Goal: Task Accomplishment & Management: Manage account settings

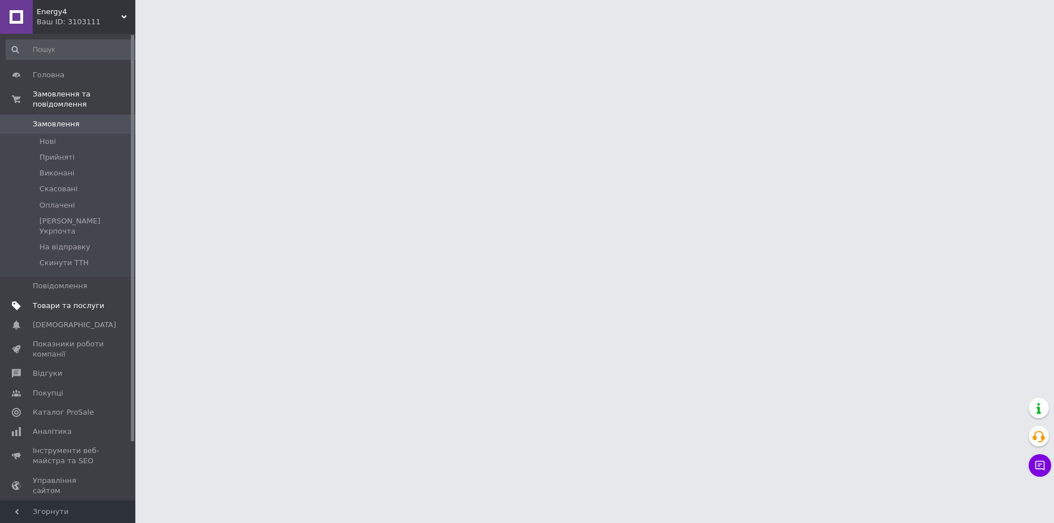
click at [80, 301] on span "Товари та послуги" at bounding box center [69, 306] width 72 height 10
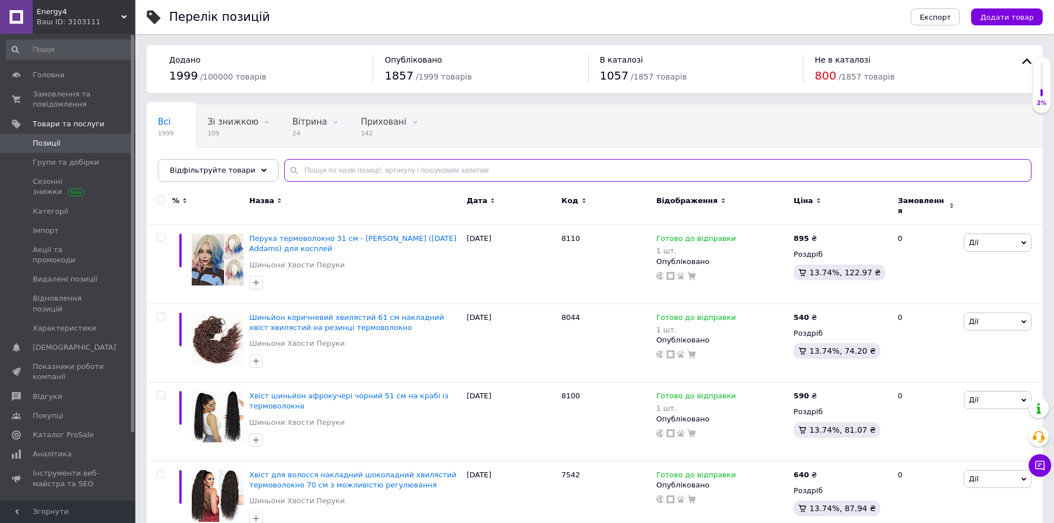
click at [318, 169] on input "text" at bounding box center [657, 170] width 747 height 23
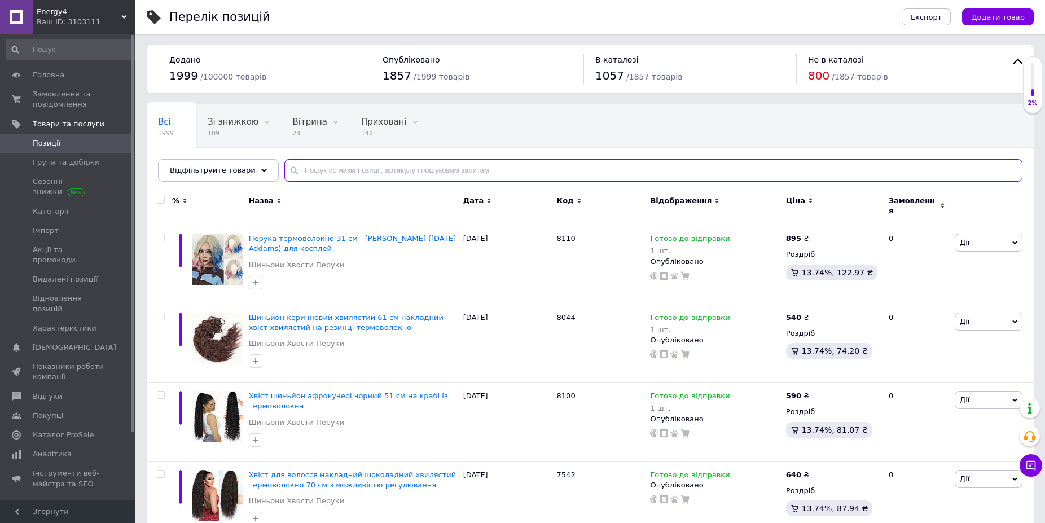
paste input "7606"
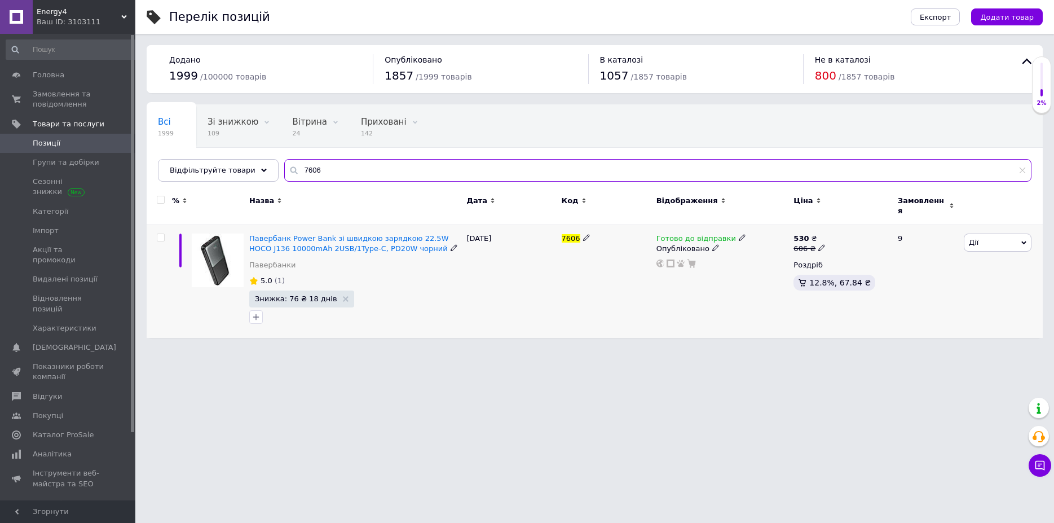
type input "7606"
click at [739, 234] on icon at bounding box center [742, 237] width 7 height 7
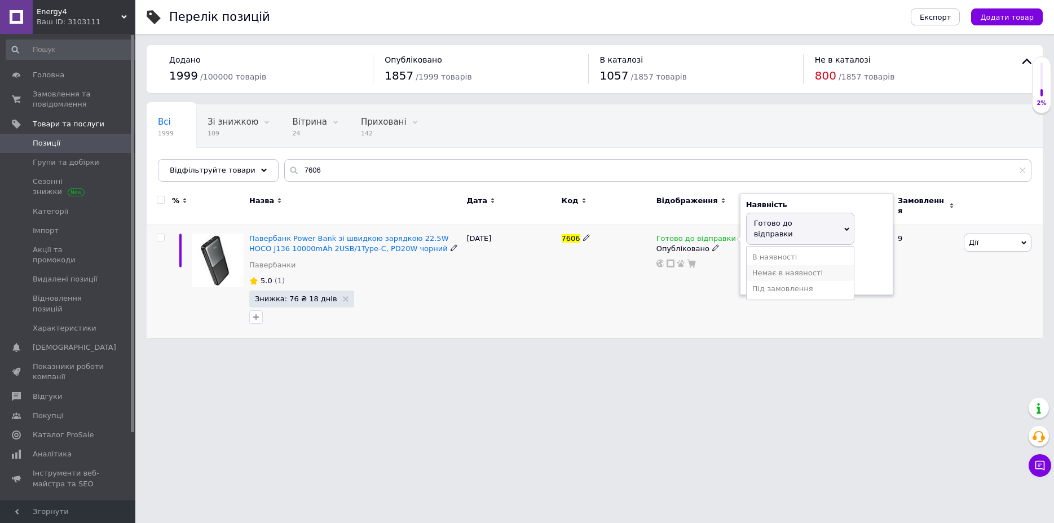
click at [762, 265] on li "Немає в наявності" at bounding box center [800, 273] width 107 height 16
click at [694, 273] on div "Готово до відправки Наявність Немає в наявності В наявності Під замовлення Гото…" at bounding box center [723, 281] width 138 height 113
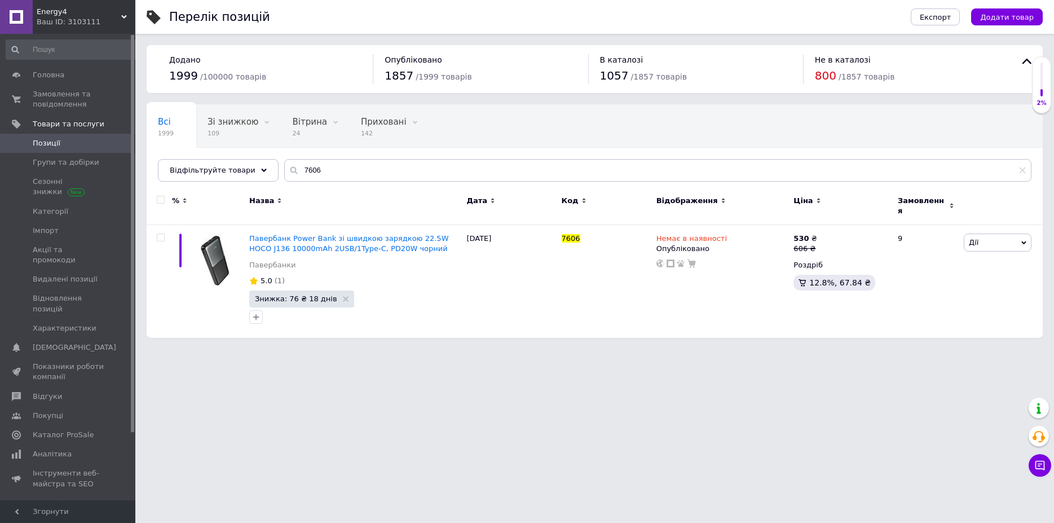
click at [125, 14] on icon at bounding box center [124, 17] width 6 height 6
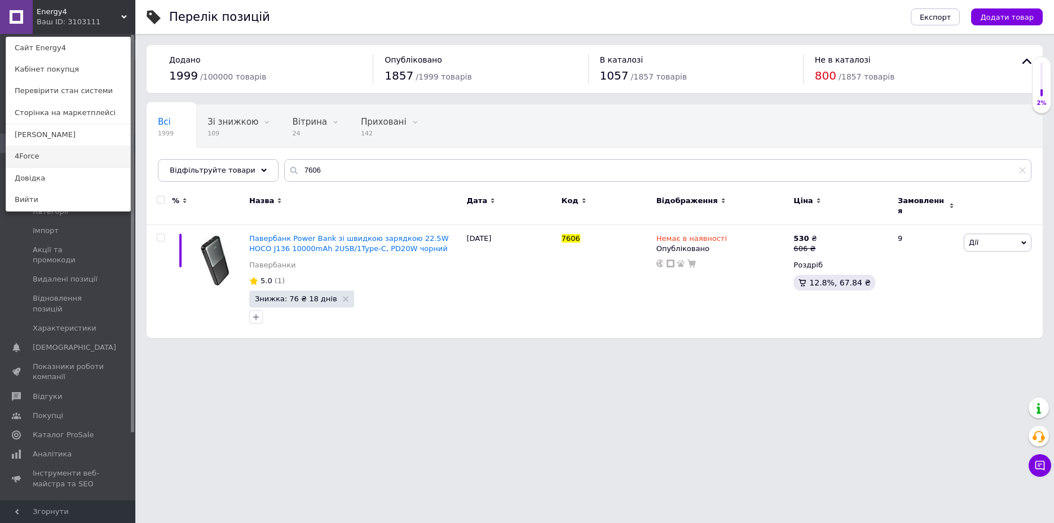
click at [29, 154] on link "4Force" at bounding box center [68, 156] width 124 height 21
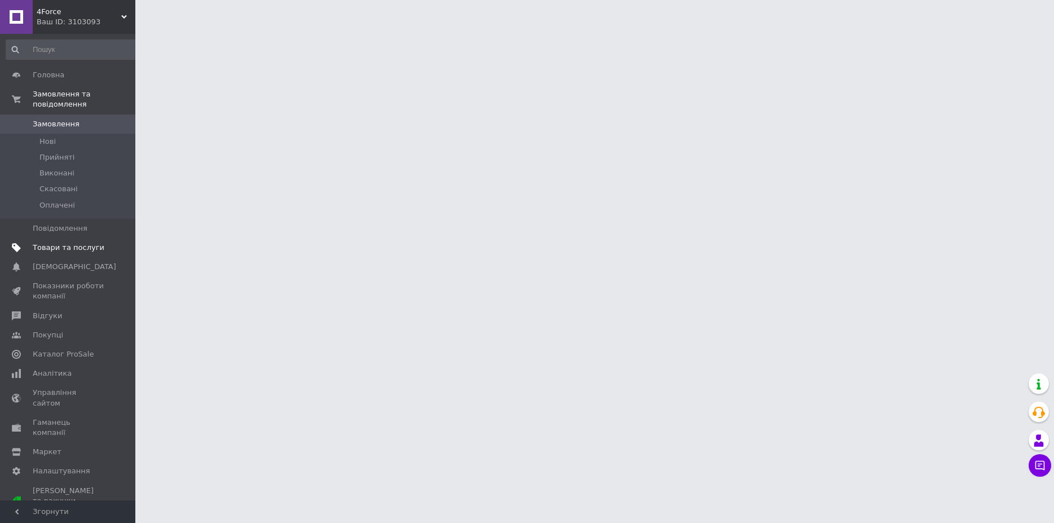
click at [80, 238] on link "Товари та послуги" at bounding box center [72, 247] width 145 height 19
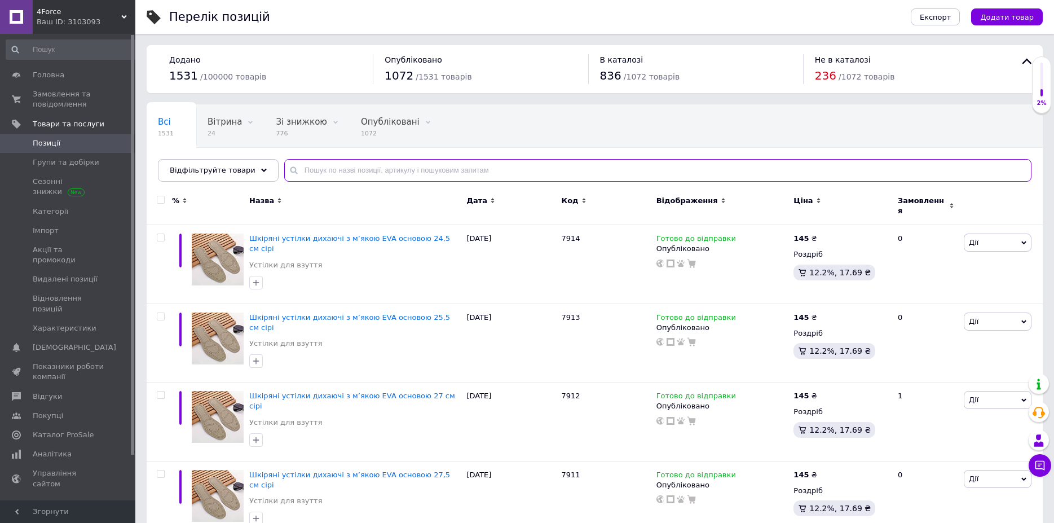
click at [287, 166] on input "text" at bounding box center [657, 170] width 747 height 23
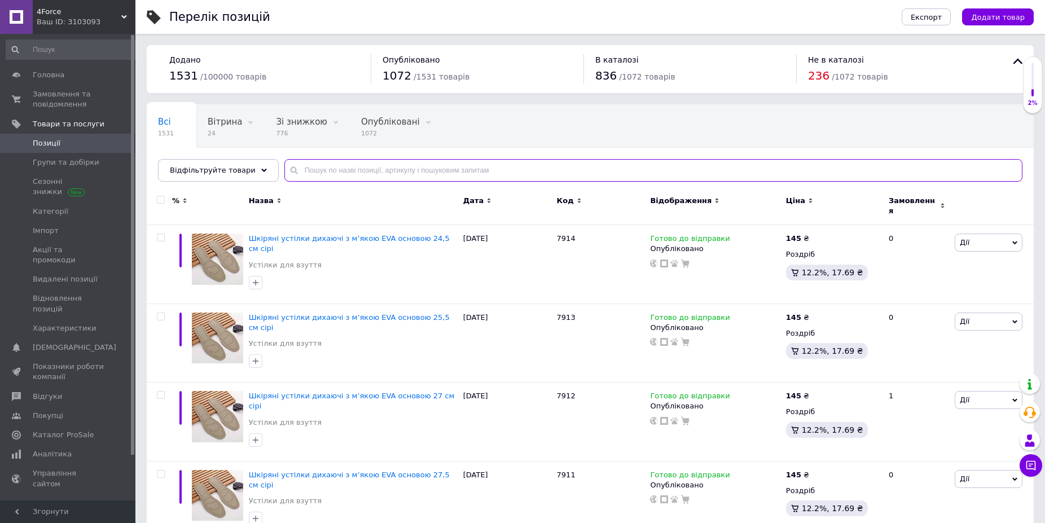
paste input "7606"
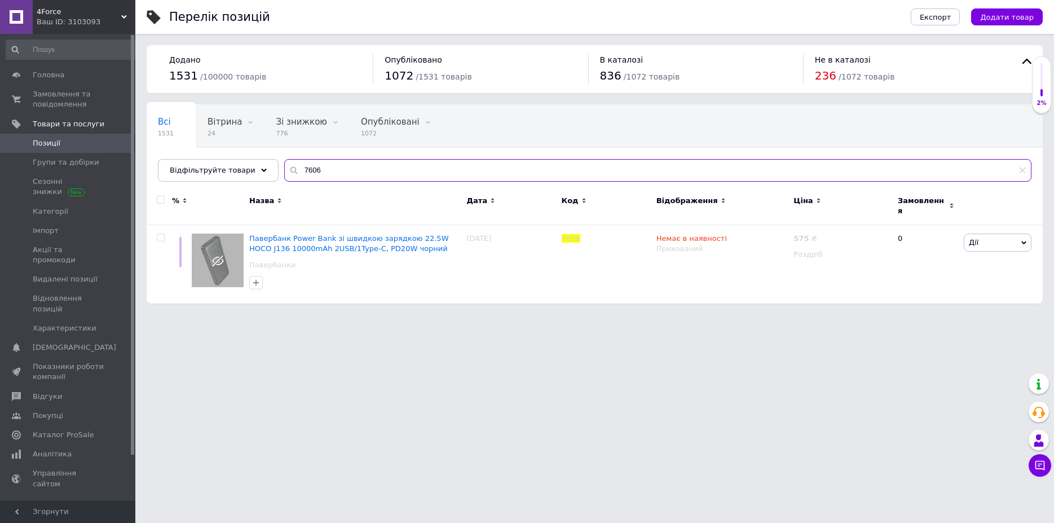
type input "7606"
